Goal: Information Seeking & Learning: Check status

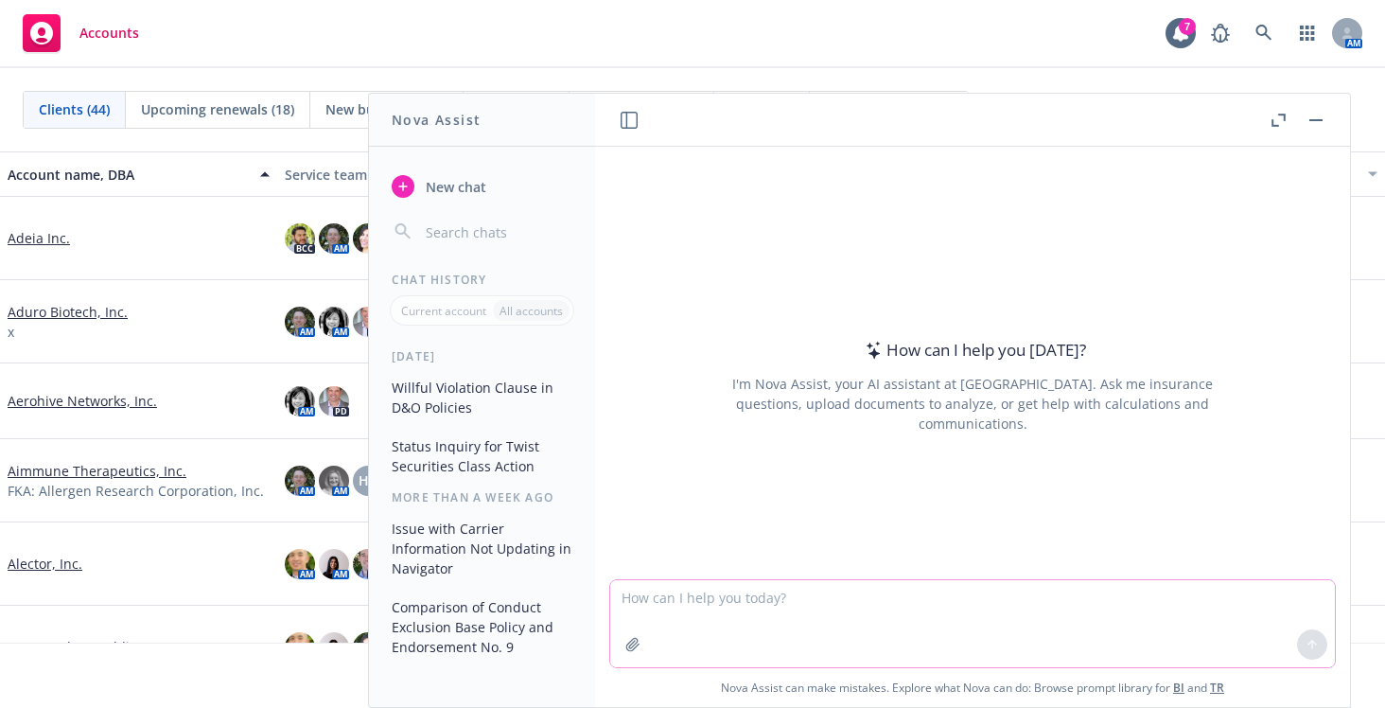
click at [690, 603] on textarea at bounding box center [972, 623] width 725 height 87
type textarea "What is the status of Twis"
click at [505, 466] on button "Status Inquiry for Twist Securities Class Action" at bounding box center [482, 455] width 196 height 51
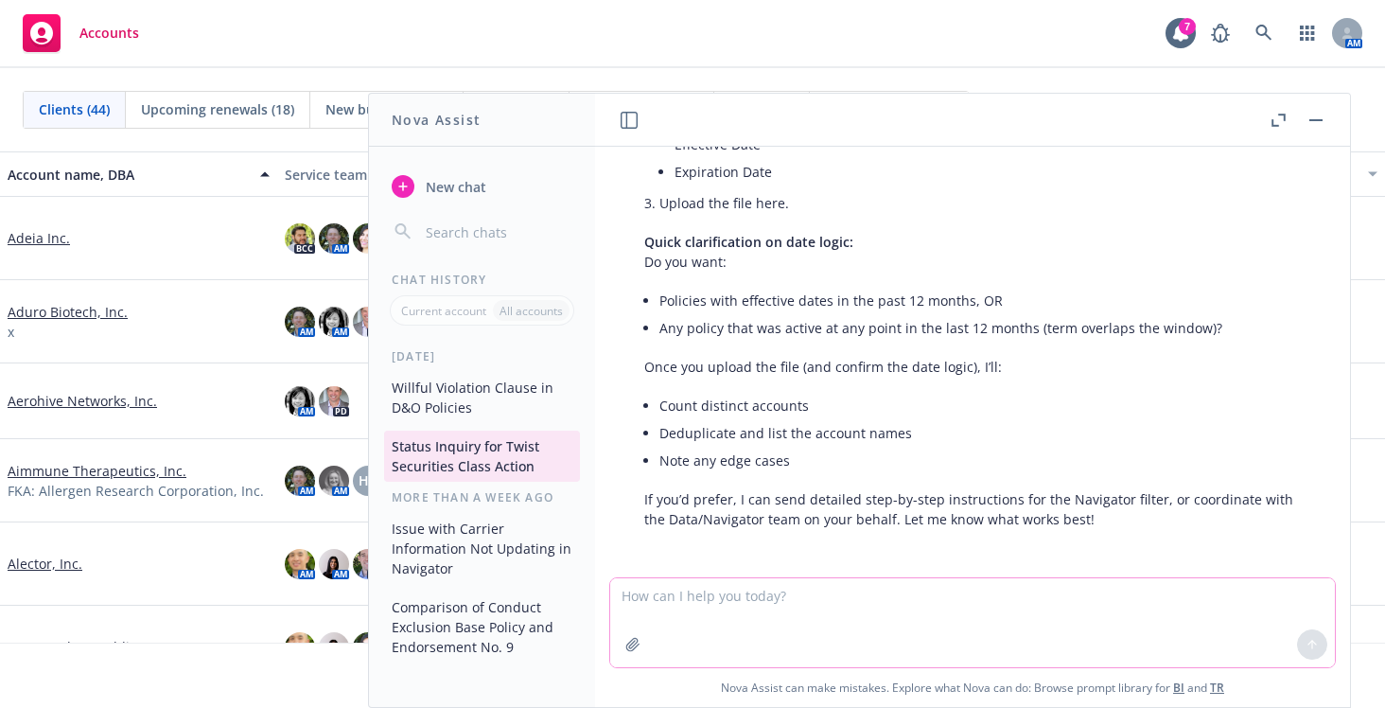
scroll to position [2620, 0]
